Goal: Information Seeking & Learning: Find specific fact

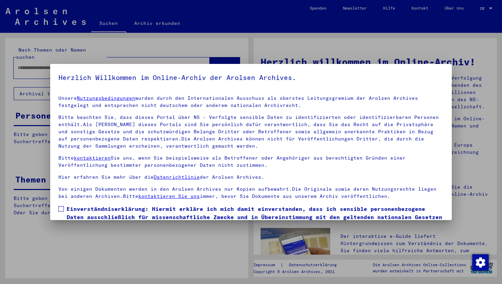
scroll to position [42, 0]
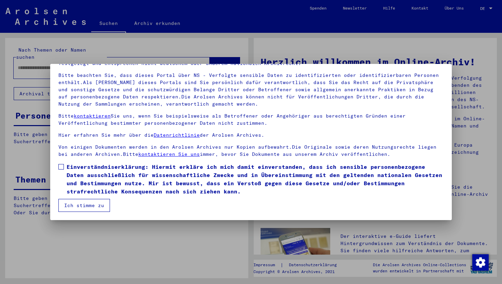
click at [64, 165] on label "Einverständniserklärung: Hiermit erkläre ich mich damit einverstanden, dass ich…" at bounding box center [250, 179] width 385 height 33
click at [81, 218] on mat-dialog-container "Herzlich Willkommen im Online-Archiv der Arolsen Archives. Unsere Nutzungsbedin…" at bounding box center [250, 142] width 401 height 156
click at [81, 206] on button "Ich stimme zu" at bounding box center [84, 205] width 52 height 13
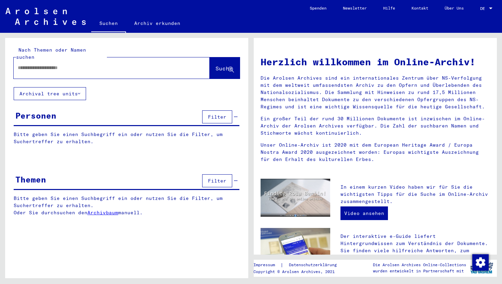
click at [53, 64] on input "text" at bounding box center [103, 67] width 171 height 7
type input "**********"
click at [222, 65] on span "Suche" at bounding box center [223, 68] width 17 height 7
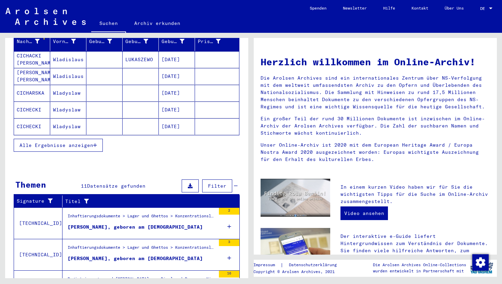
scroll to position [96, 0]
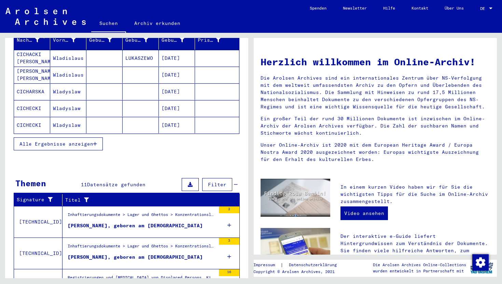
click at [81, 137] on button "Alle Ergebnisse anzeigen" at bounding box center [58, 143] width 89 height 13
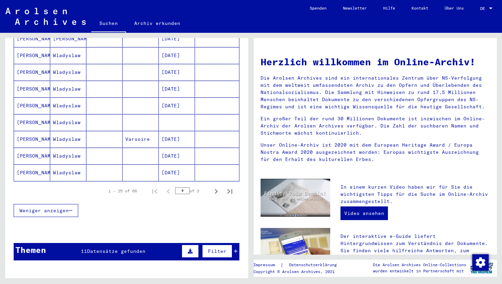
scroll to position [462, 0]
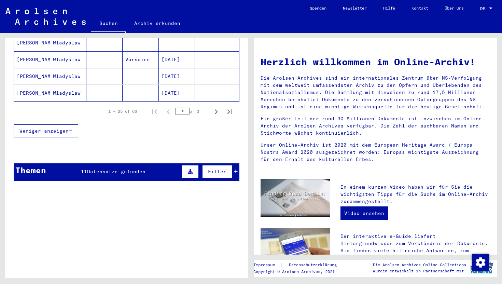
click at [84, 168] on span "11" at bounding box center [84, 171] width 6 height 6
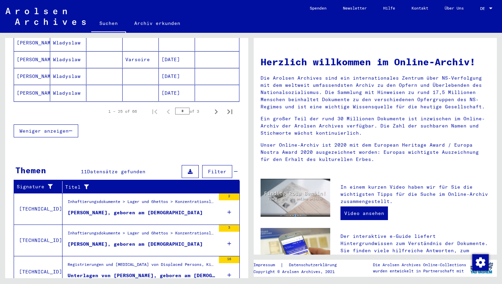
scroll to position [547, 0]
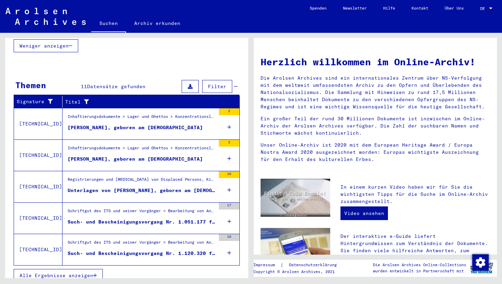
click at [75, 272] on span "Alle Ergebnisse anzeigen" at bounding box center [56, 275] width 74 height 6
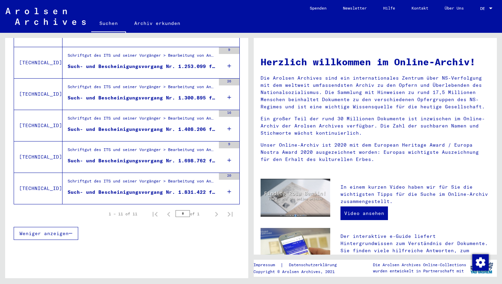
scroll to position [312, 0]
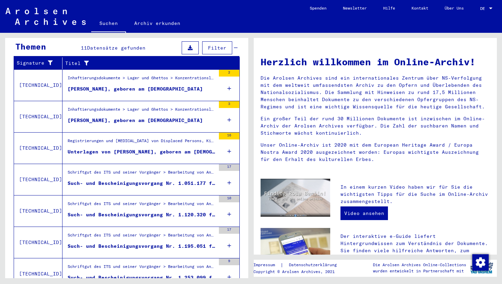
click at [122, 139] on div "Registrierungen und [MEDICAL_DATA] von Displaced Persons, Kindern und Vermisste…" at bounding box center [142, 143] width 148 height 10
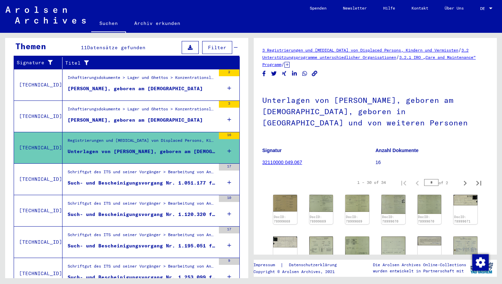
click at [161, 92] on mat-cell "[DATE]" at bounding box center [177, 95] width 36 height 17
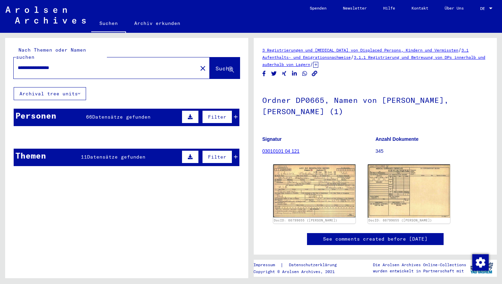
click at [81, 64] on input "**********" at bounding box center [105, 67] width 175 height 7
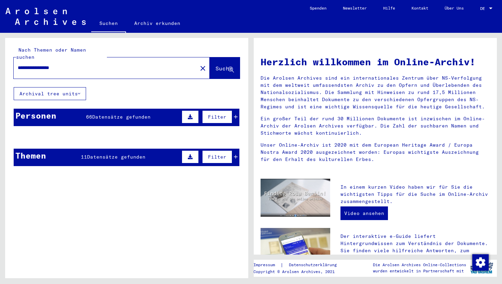
click at [81, 64] on input "**********" at bounding box center [103, 67] width 171 height 7
click at [215, 65] on span "Suche" at bounding box center [223, 68] width 17 height 7
click at [71, 50] on mat-label "Nach Themen oder Namen suchen" at bounding box center [51, 53] width 70 height 13
click at [220, 57] on button "Suche" at bounding box center [225, 67] width 30 height 21
click at [61, 70] on div "**********" at bounding box center [112, 67] width 196 height 21
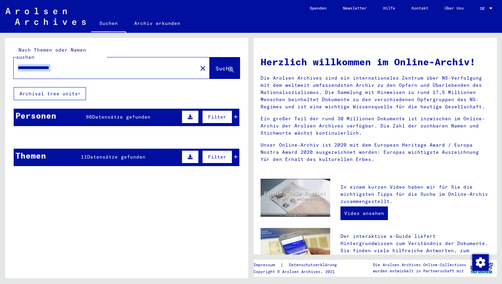
click at [61, 70] on div "**********" at bounding box center [112, 67] width 196 height 21
copy yv-its-search-home "close Suche Archival tree units"
click at [215, 65] on span "Suche" at bounding box center [223, 68] width 17 height 7
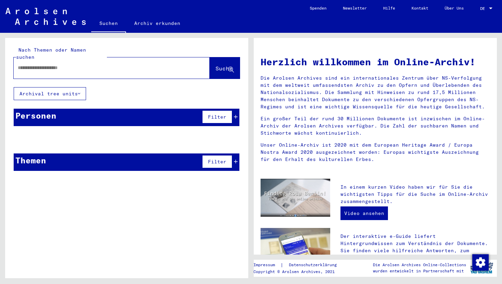
click at [55, 64] on input "text" at bounding box center [103, 67] width 171 height 7
type input "**********"
click at [215, 65] on span "Suche" at bounding box center [223, 68] width 17 height 7
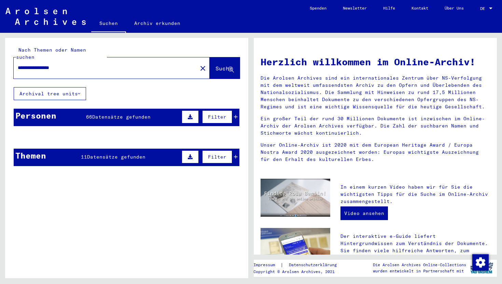
click at [153, 109] on div "Personen 66 Datensätze gefunden Filter" at bounding box center [127, 117] width 226 height 17
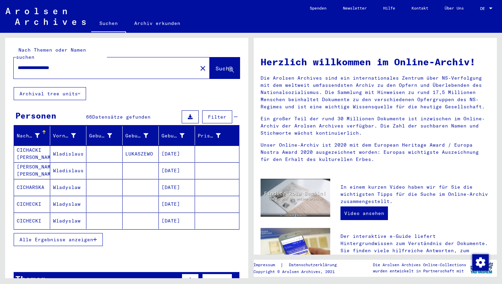
click at [116, 145] on mat-cell at bounding box center [104, 153] width 36 height 16
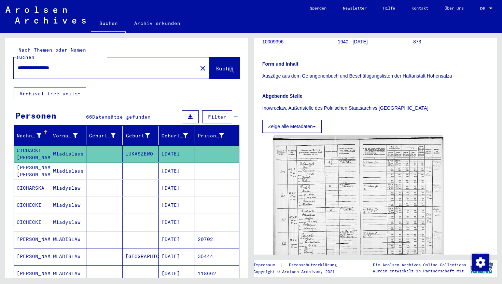
scroll to position [95, 0]
click at [111, 166] on mat-cell at bounding box center [104, 171] width 36 height 17
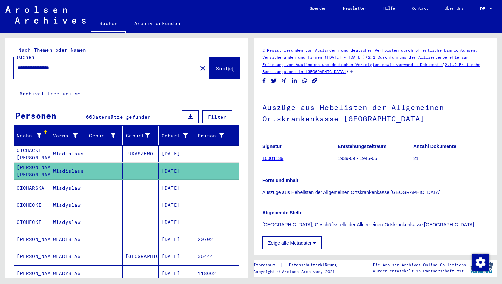
click at [107, 180] on mat-cell at bounding box center [104, 188] width 36 height 17
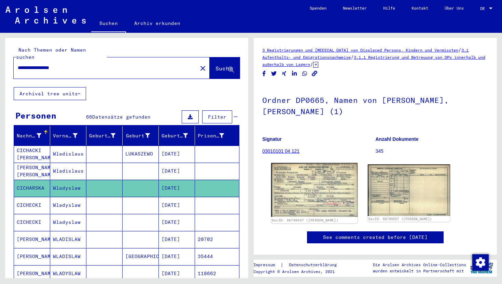
click at [331, 190] on img at bounding box center [314, 190] width 86 height 54
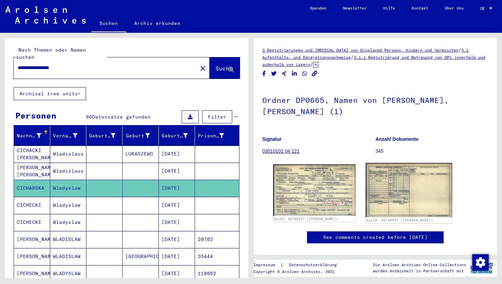
click at [418, 196] on img at bounding box center [409, 190] width 86 height 54
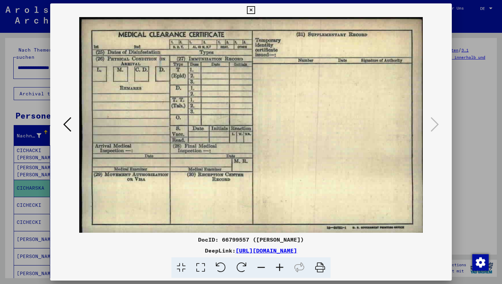
click at [250, 10] on icon at bounding box center [251, 10] width 8 height 8
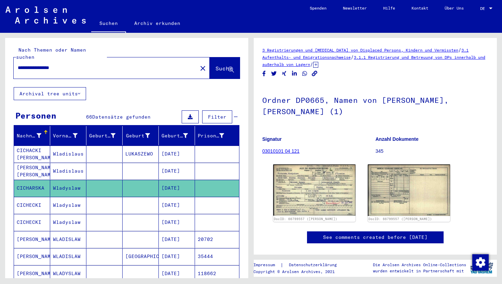
click at [34, 202] on mat-cell "CICHECKI" at bounding box center [32, 205] width 36 height 17
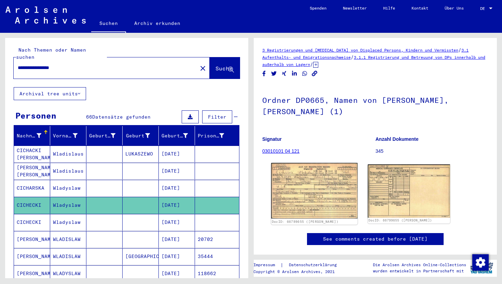
click at [295, 185] on img at bounding box center [314, 190] width 86 height 55
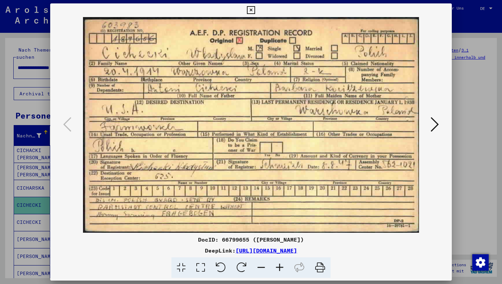
click at [437, 126] on icon at bounding box center [434, 124] width 8 height 16
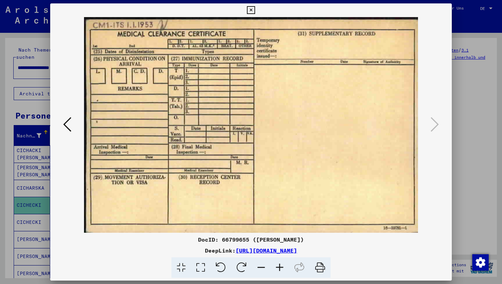
click at [250, 9] on icon at bounding box center [251, 10] width 8 height 8
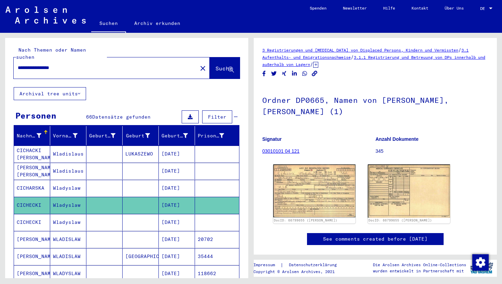
click at [74, 214] on mat-cell "Wladyslaw" at bounding box center [68, 222] width 36 height 17
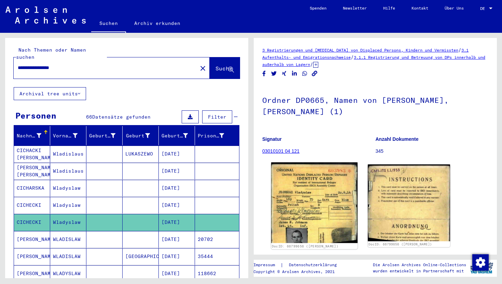
click at [336, 225] on img at bounding box center [314, 202] width 86 height 81
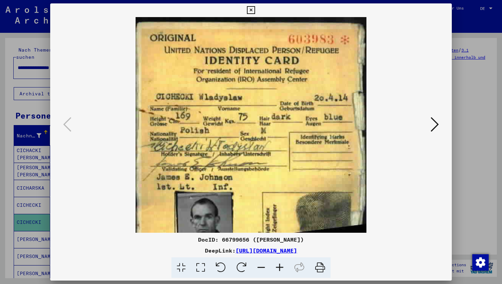
click at [252, 10] on icon at bounding box center [251, 10] width 8 height 8
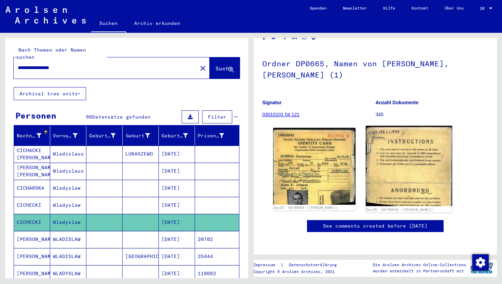
scroll to position [220, 0]
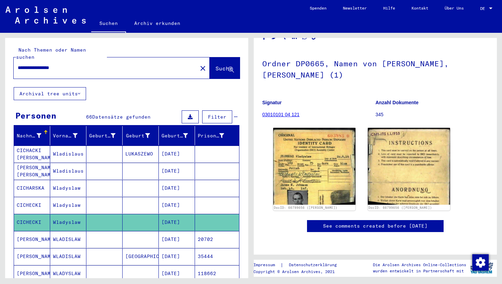
click at [58, 231] on mat-cell "WLADISLAW" at bounding box center [68, 239] width 36 height 17
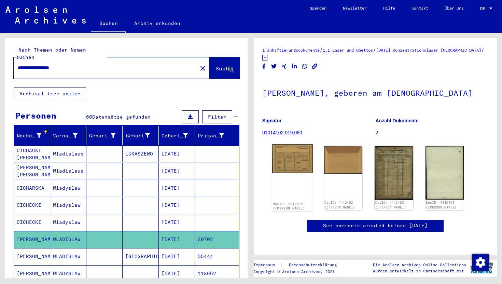
click at [290, 173] on img at bounding box center [292, 158] width 40 height 29
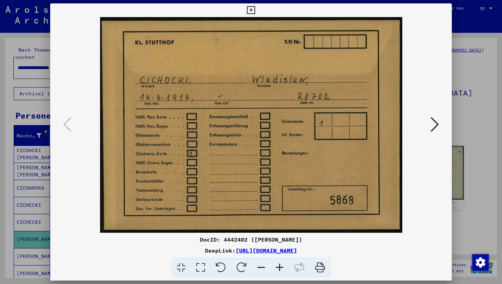
click at [252, 10] on icon at bounding box center [251, 10] width 8 height 8
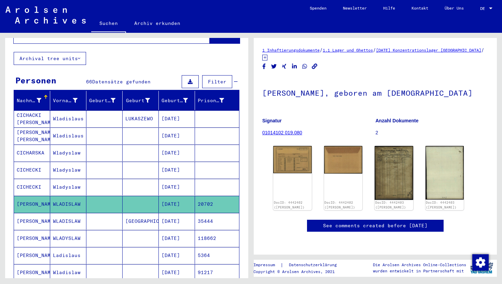
scroll to position [36, 0]
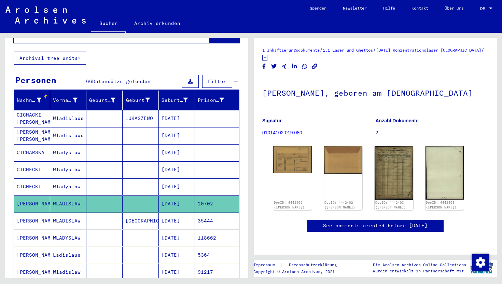
click at [179, 232] on mat-cell "[DATE]" at bounding box center [177, 237] width 36 height 17
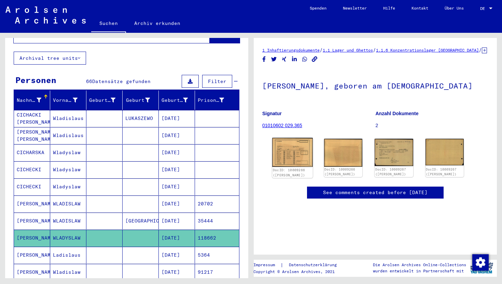
click at [296, 167] on img at bounding box center [292, 152] width 40 height 29
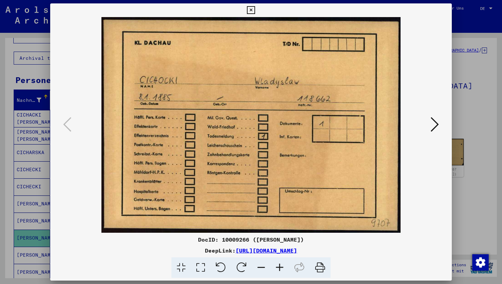
click at [435, 125] on icon at bounding box center [434, 124] width 8 height 16
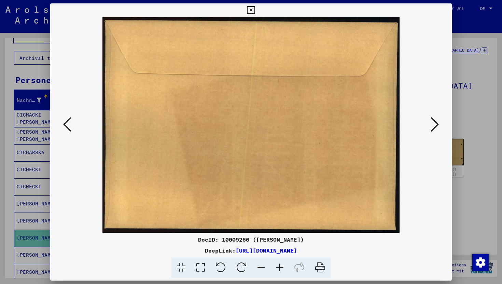
click at [54, 126] on div at bounding box center [250, 124] width 401 height 215
click at [64, 128] on icon at bounding box center [67, 124] width 8 height 16
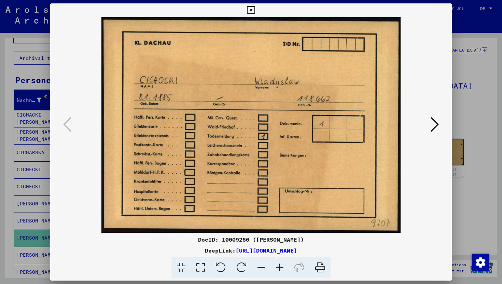
click at [428, 112] on img at bounding box center [250, 124] width 355 height 215
click at [433, 118] on icon at bounding box center [434, 124] width 8 height 16
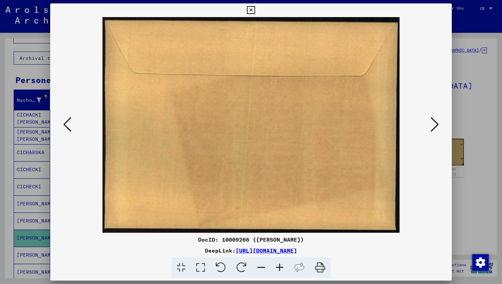
click at [433, 118] on icon at bounding box center [434, 124] width 8 height 16
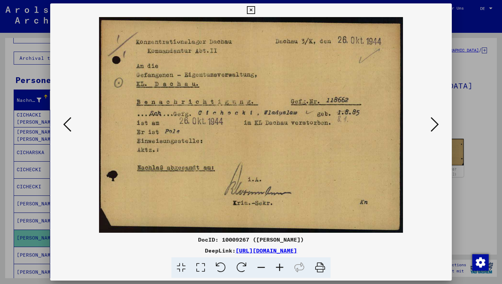
click at [435, 124] on icon at bounding box center [434, 124] width 8 height 16
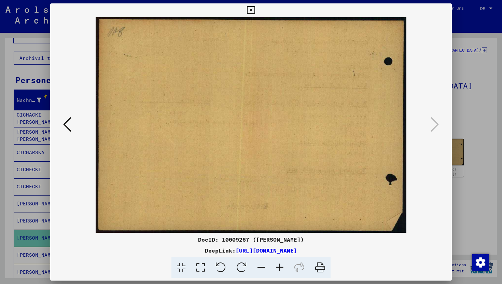
click at [250, 12] on icon at bounding box center [251, 10] width 8 height 8
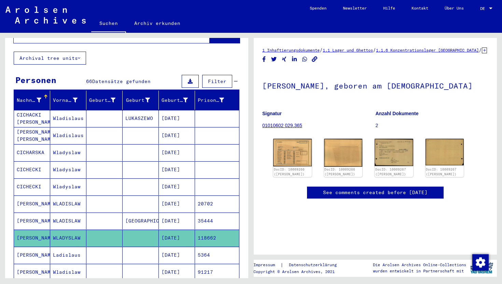
scroll to position [40, 0]
click at [57, 249] on mat-cell "Ladislaus" at bounding box center [68, 254] width 36 height 17
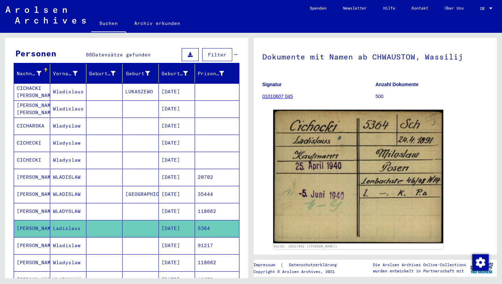
scroll to position [63, 0]
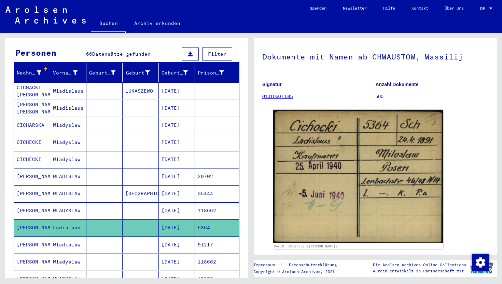
click at [98, 236] on mat-cell at bounding box center [104, 244] width 36 height 17
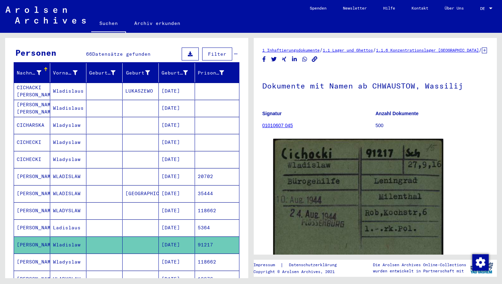
scroll to position [32, 0]
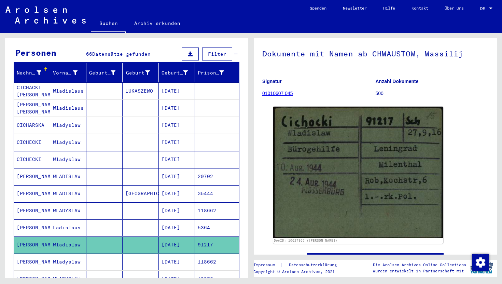
click at [200, 258] on mat-cell "118662" at bounding box center [217, 261] width 44 height 17
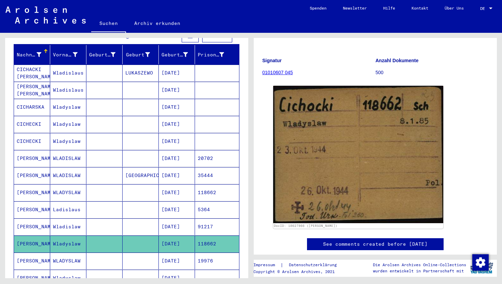
scroll to position [96, 0]
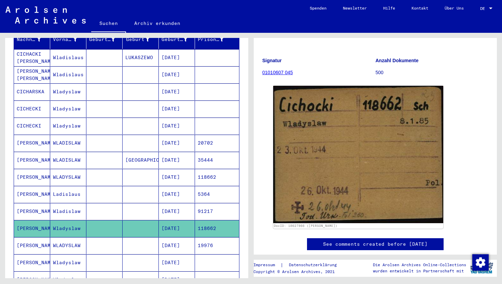
click at [158, 261] on mat-cell at bounding box center [141, 262] width 36 height 17
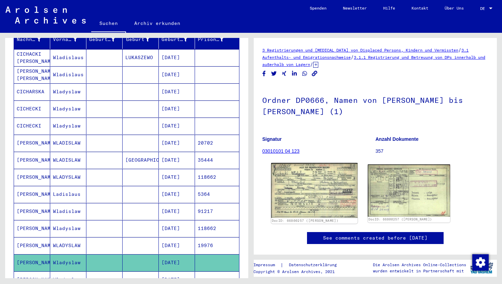
click at [336, 193] on img at bounding box center [314, 190] width 86 height 55
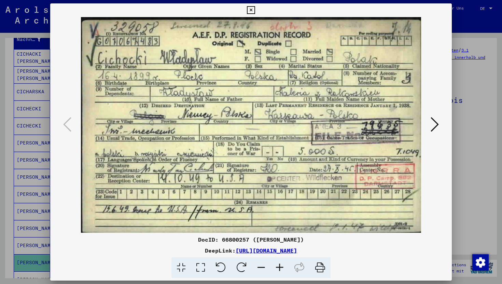
click at [251, 9] on icon at bounding box center [251, 10] width 8 height 8
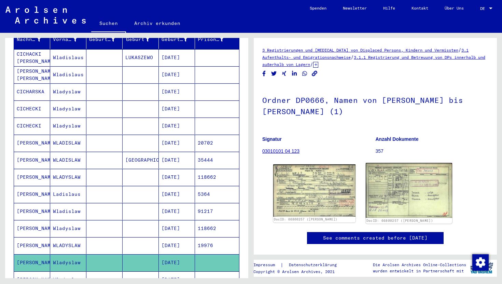
click at [402, 188] on img at bounding box center [409, 190] width 86 height 55
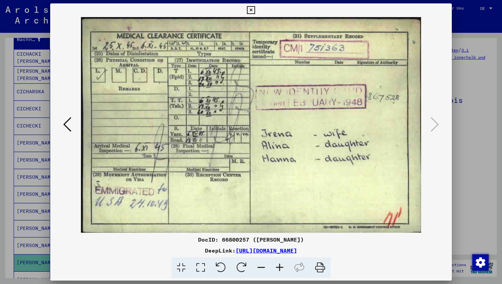
click at [249, 9] on icon at bounding box center [251, 10] width 8 height 8
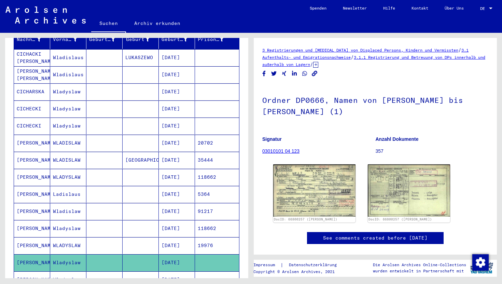
scroll to position [125, 0]
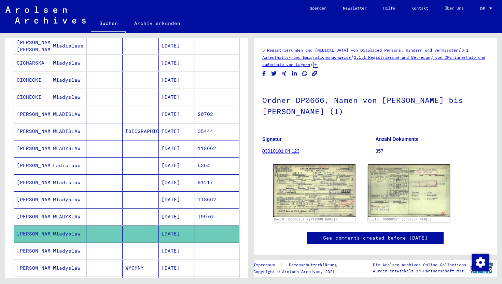
click at [91, 246] on mat-cell at bounding box center [104, 250] width 36 height 17
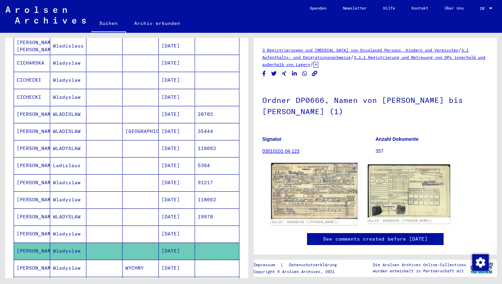
click at [322, 211] on img at bounding box center [314, 191] width 86 height 56
